Goal: Transaction & Acquisition: Purchase product/service

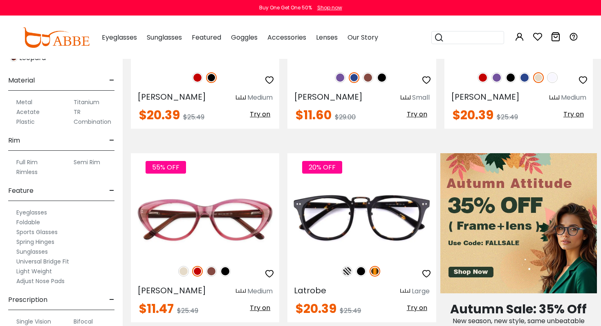
scroll to position [389, 0]
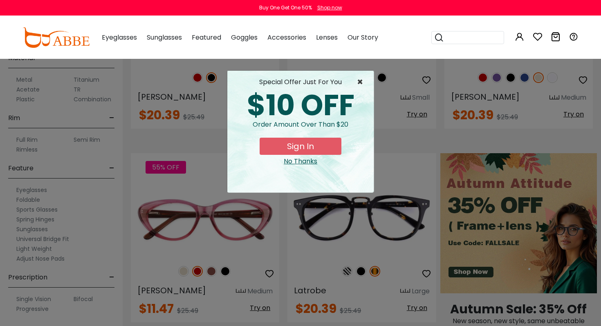
click at [358, 81] on span "×" at bounding box center [362, 82] width 10 height 10
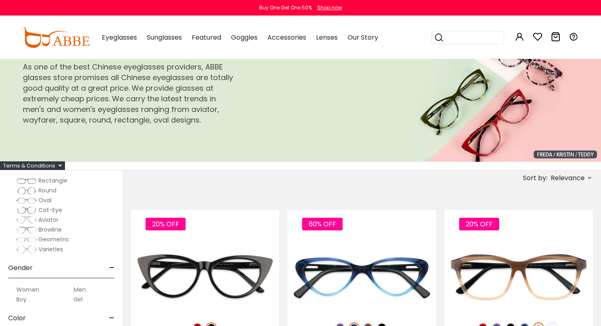
scroll to position [123, 0]
click at [47, 211] on span "Cat-Eye" at bounding box center [50, 210] width 24 height 8
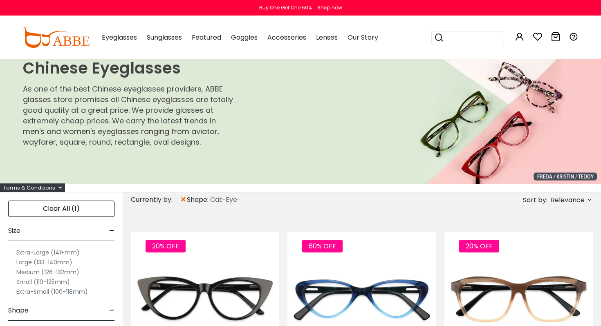
click at [255, 206] on div "Currently by: × shape: Cat-Eye Sort by: Relevance" at bounding box center [362, 200] width 462 height 15
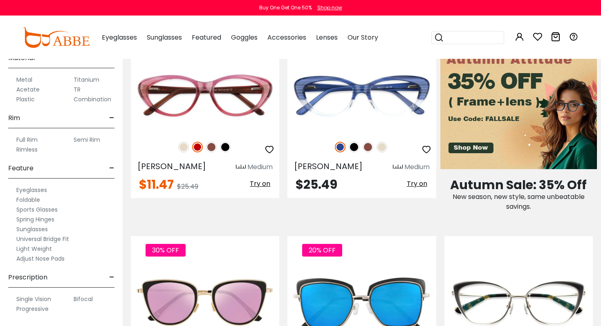
scroll to position [397, 0]
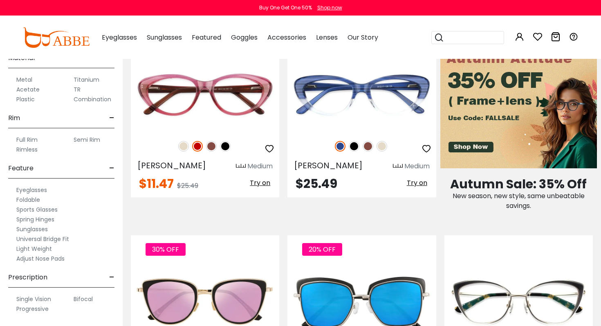
click at [52, 259] on label "Adjust Nose Pads" at bounding box center [40, 259] width 48 height 10
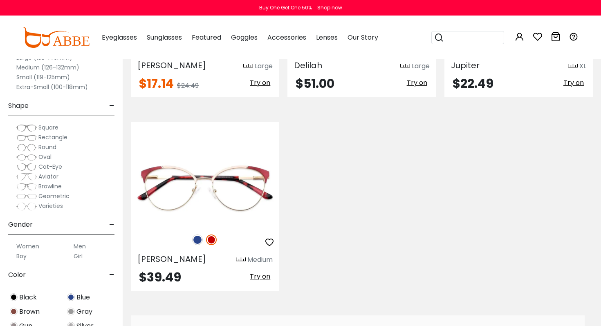
scroll to position [497, 0]
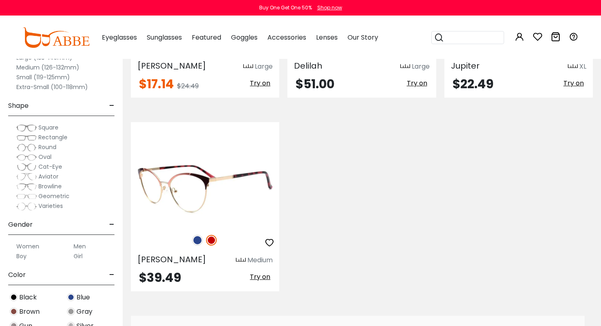
click at [197, 241] on img at bounding box center [197, 240] width 11 height 11
click at [260, 200] on img at bounding box center [205, 189] width 148 height 74
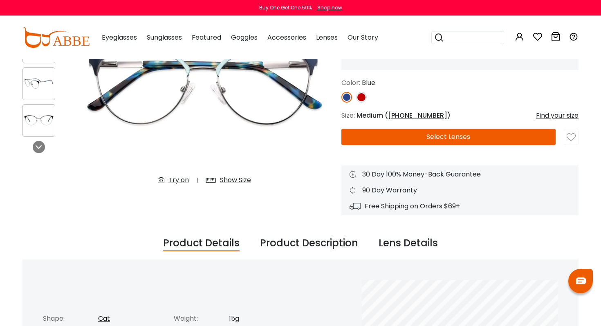
scroll to position [286, 0]
